Goal: Task Accomplishment & Management: Manage account settings

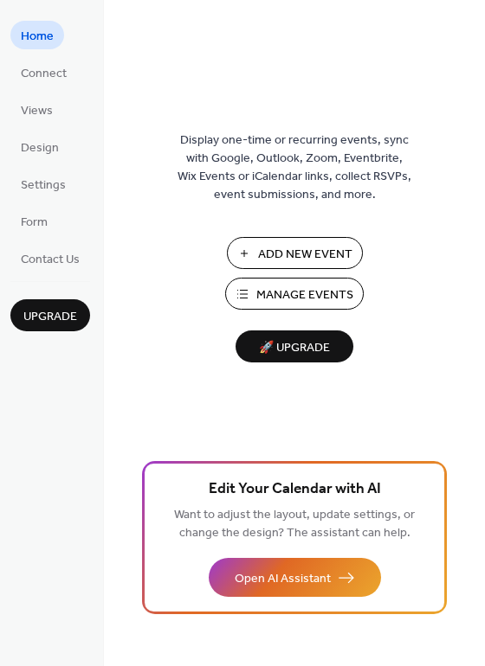
click at [338, 299] on span "Manage Events" at bounding box center [304, 295] width 97 height 18
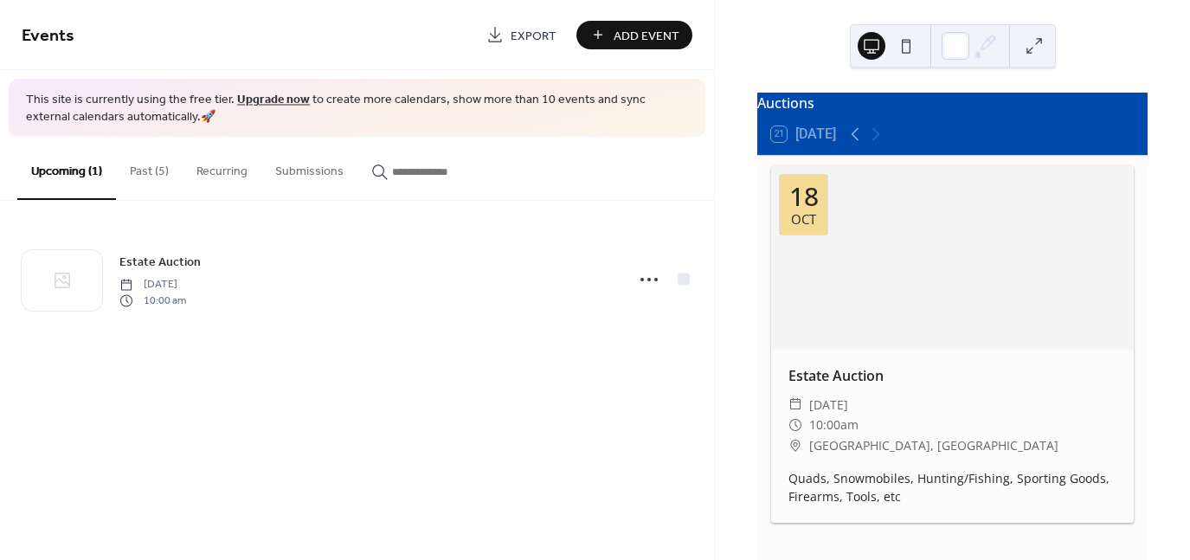
click at [837, 452] on span "West Olive, MI" at bounding box center [933, 445] width 249 height 21
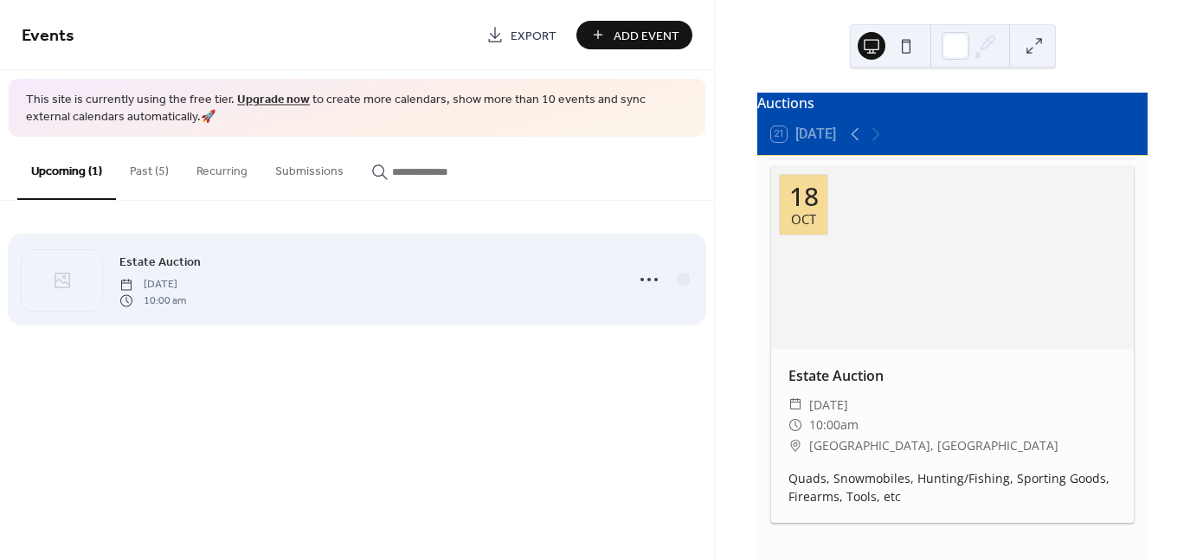
click at [209, 248] on div "Estate Auction Saturday, October 18, 2025 10:00 am" at bounding box center [357, 280] width 671 height 106
click at [648, 274] on icon at bounding box center [649, 280] width 28 height 28
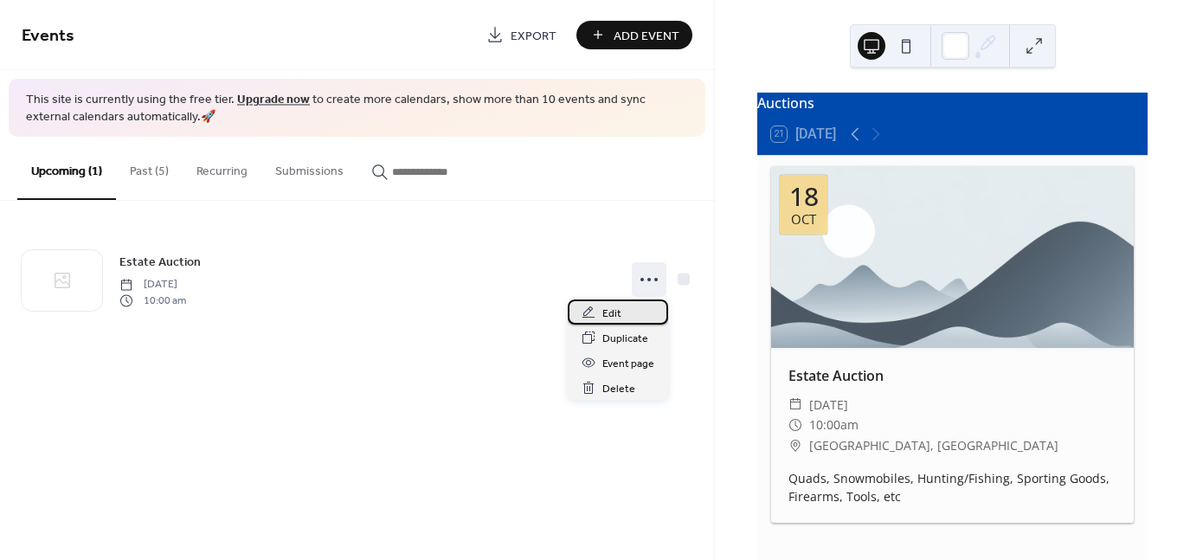
click at [615, 311] on span "Edit" at bounding box center [611, 314] width 19 height 18
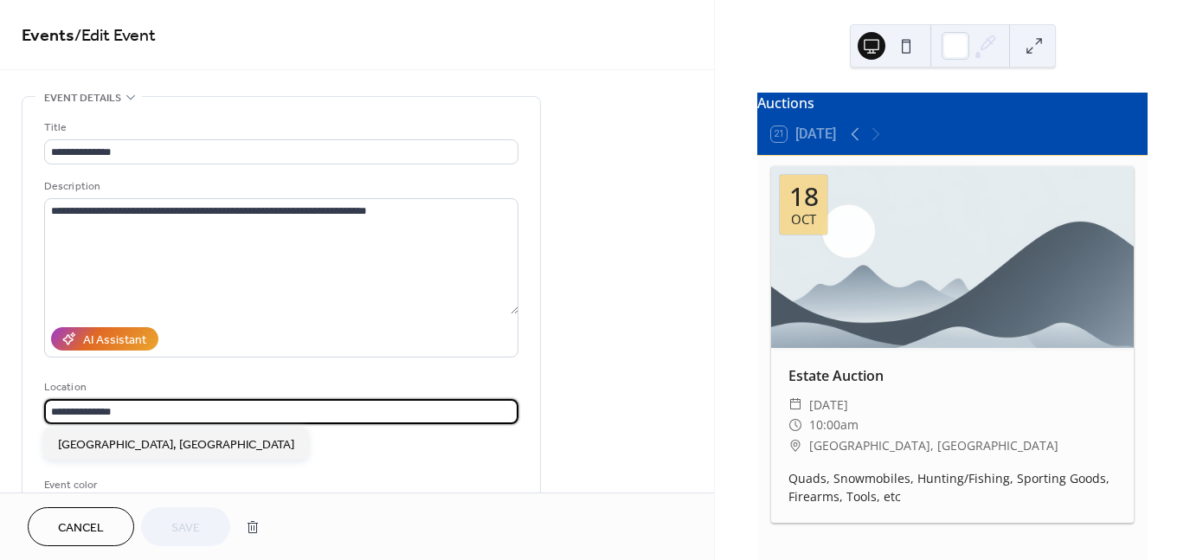
click at [313, 416] on input "**********" at bounding box center [281, 411] width 474 height 25
type input "*"
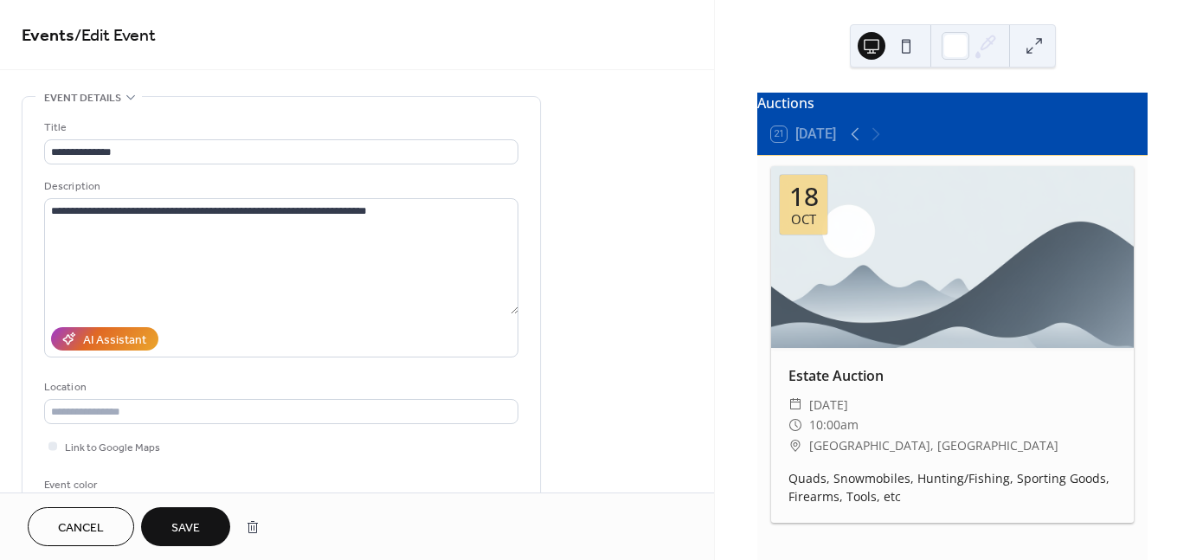
click at [167, 409] on input "text" at bounding box center [281, 411] width 474 height 25
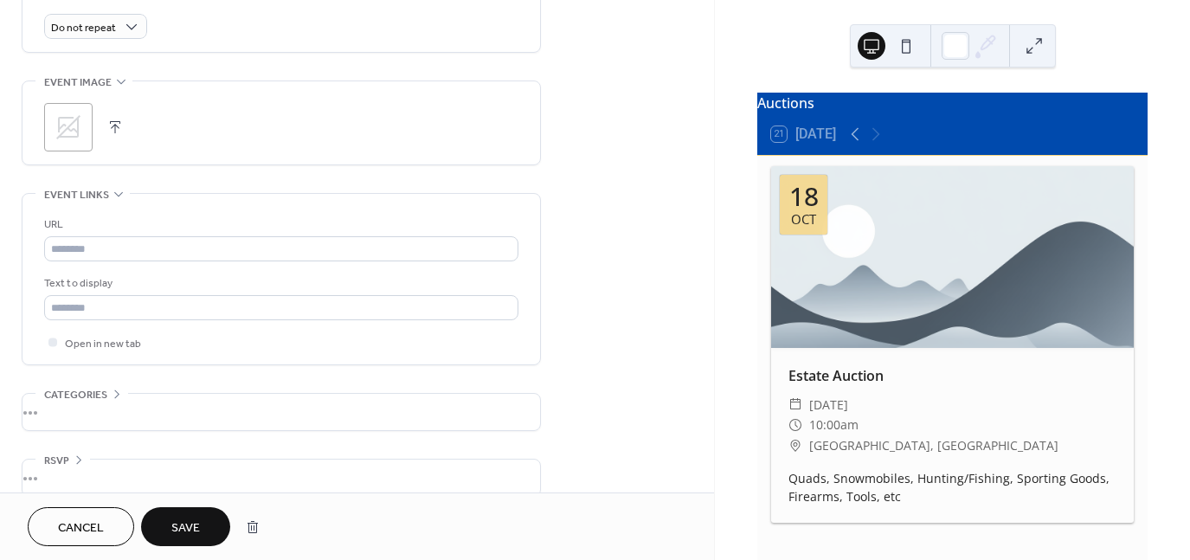
scroll to position [795, 0]
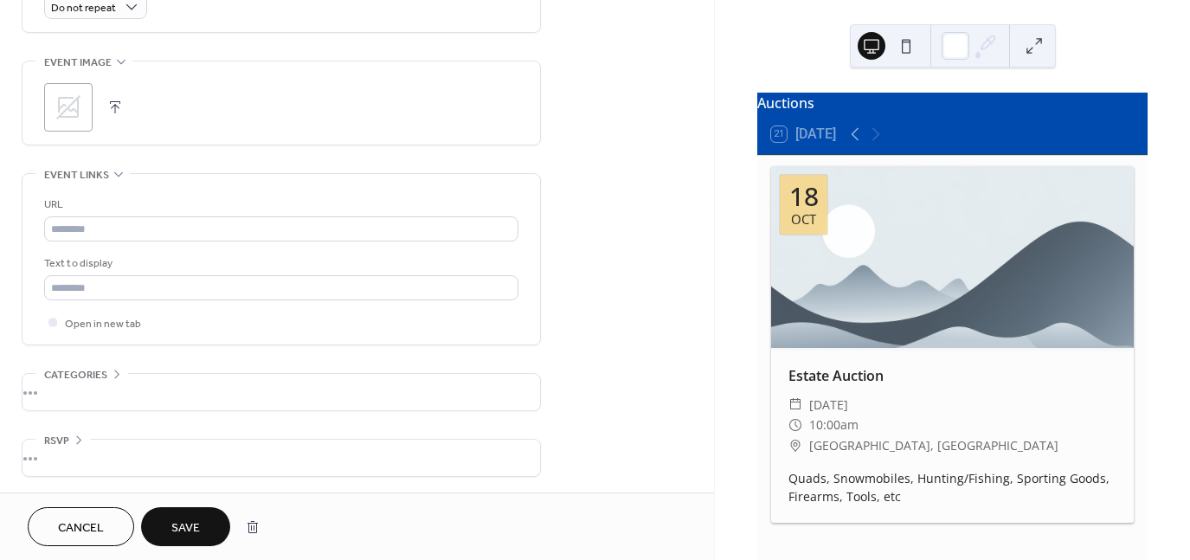
type input "**********"
click at [194, 527] on span "Save" at bounding box center [185, 528] width 29 height 18
